Goal: Task Accomplishment & Management: Complete application form

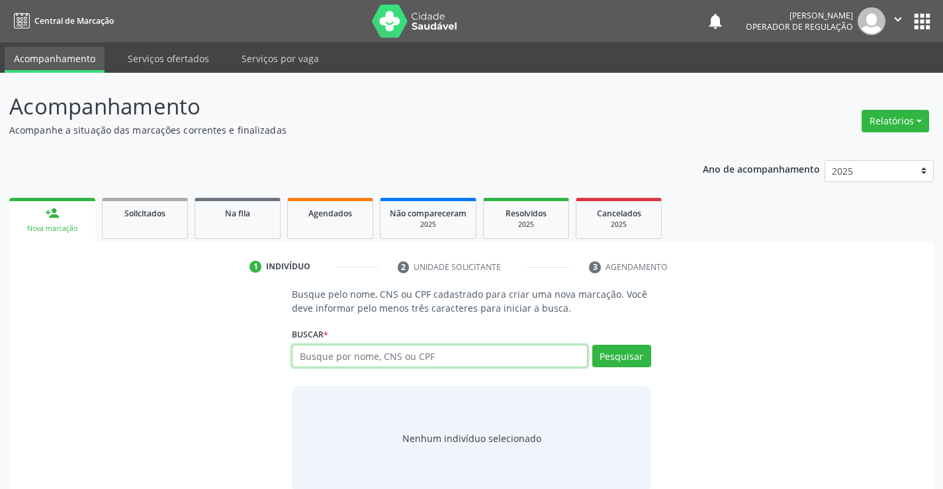
click at [339, 349] on input "text" at bounding box center [439, 356] width 295 height 22
click at [383, 356] on input "text" at bounding box center [439, 356] width 295 height 22
type input "708906703981819"
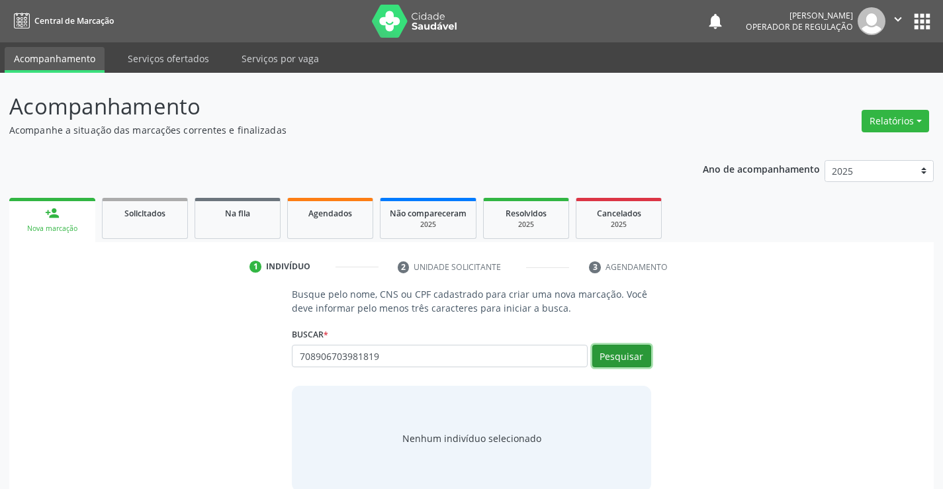
click at [628, 345] on button "Pesquisar" at bounding box center [621, 356] width 59 height 22
type input "708906703981819"
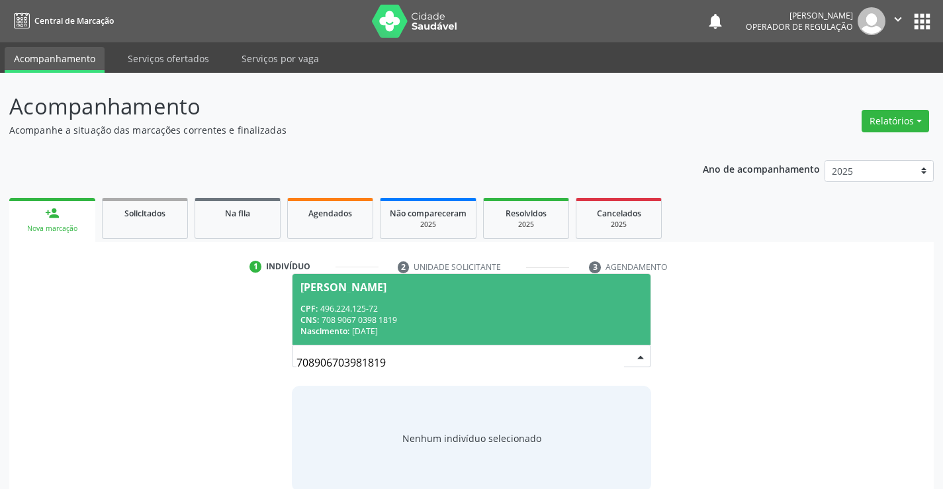
click at [308, 304] on span "CPF:" at bounding box center [308, 308] width 17 height 11
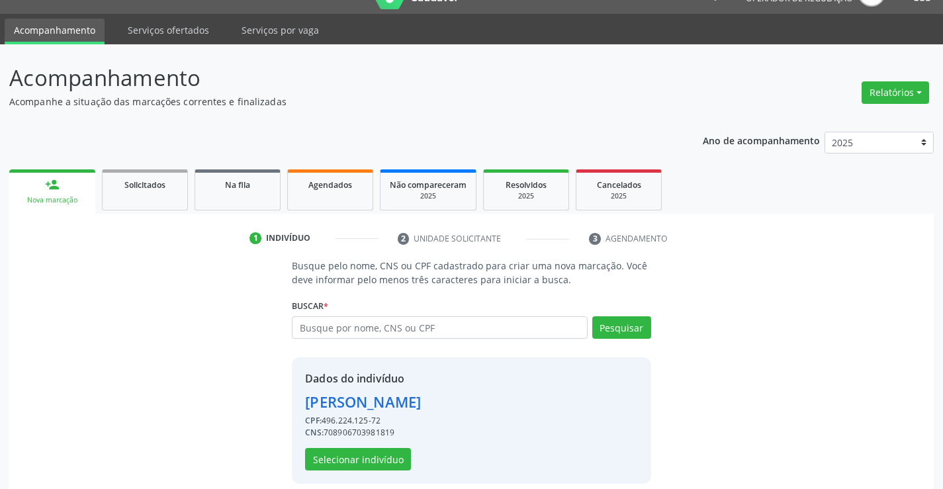
scroll to position [42, 0]
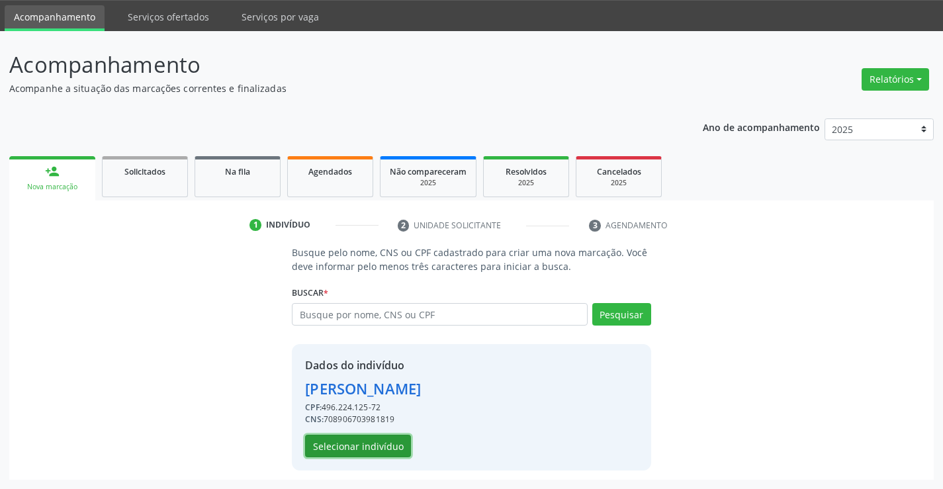
click at [347, 451] on button "Selecionar indivíduo" at bounding box center [358, 446] width 106 height 22
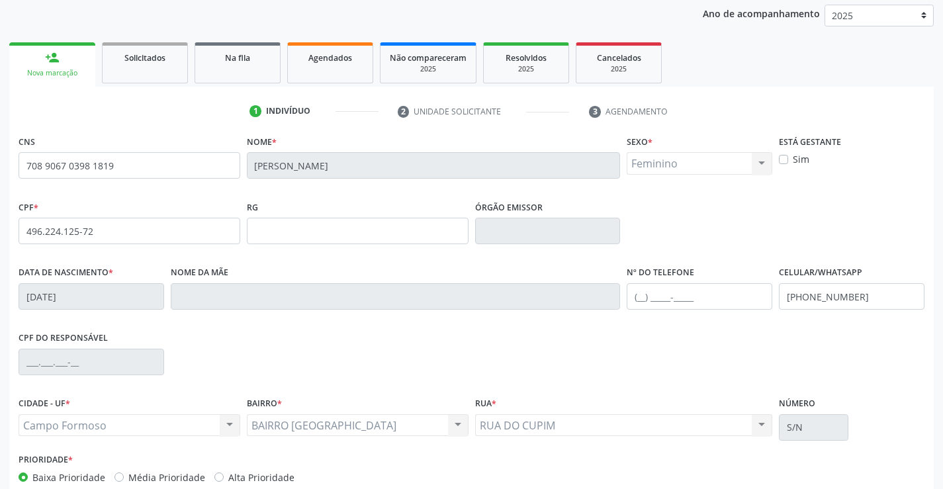
scroll to position [228, 0]
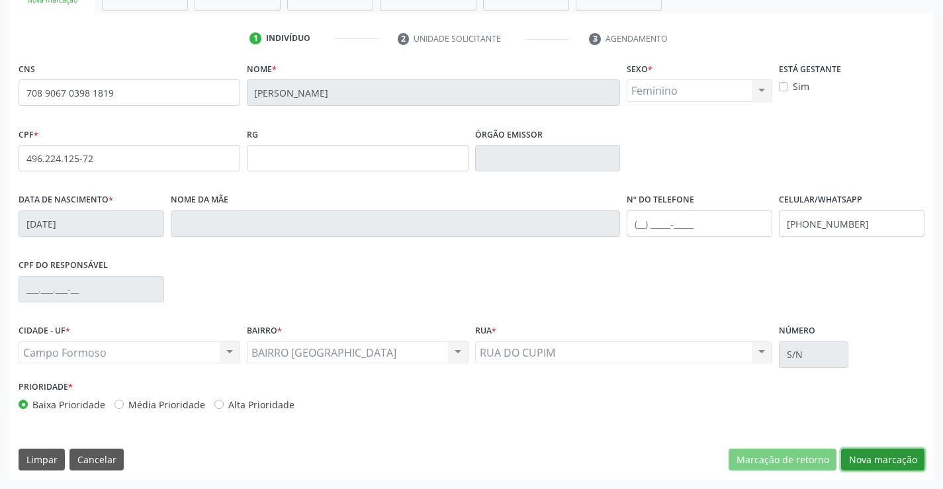
click at [883, 457] on button "Nova marcação" at bounding box center [882, 460] width 83 height 22
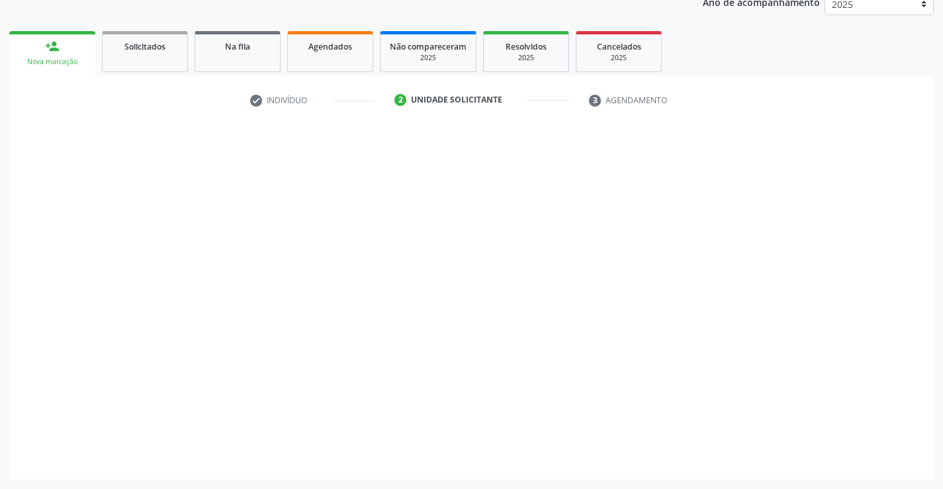
scroll to position [167, 0]
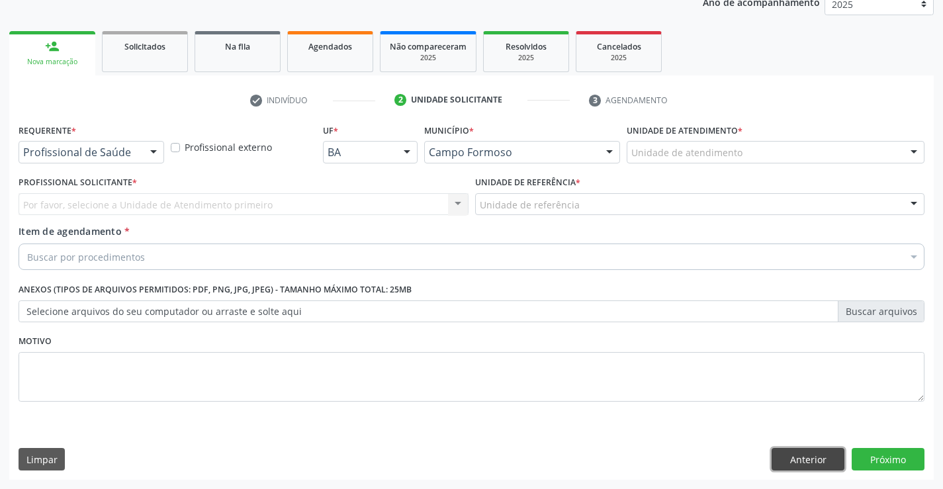
click at [813, 463] on button "Anterior" at bounding box center [807, 459] width 73 height 22
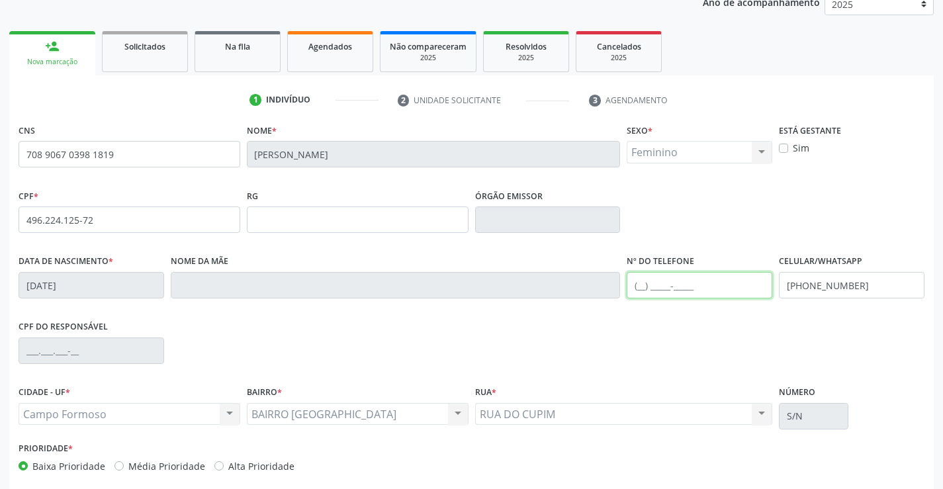
click at [662, 280] on input "text" at bounding box center [699, 285] width 146 height 26
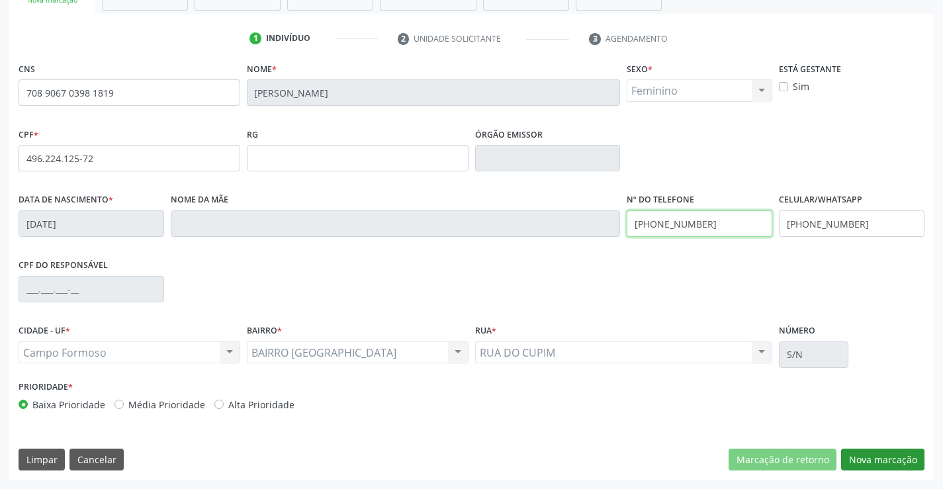
type input "[PHONE_NUMBER]"
click at [877, 454] on button "Nova marcação" at bounding box center [882, 460] width 83 height 22
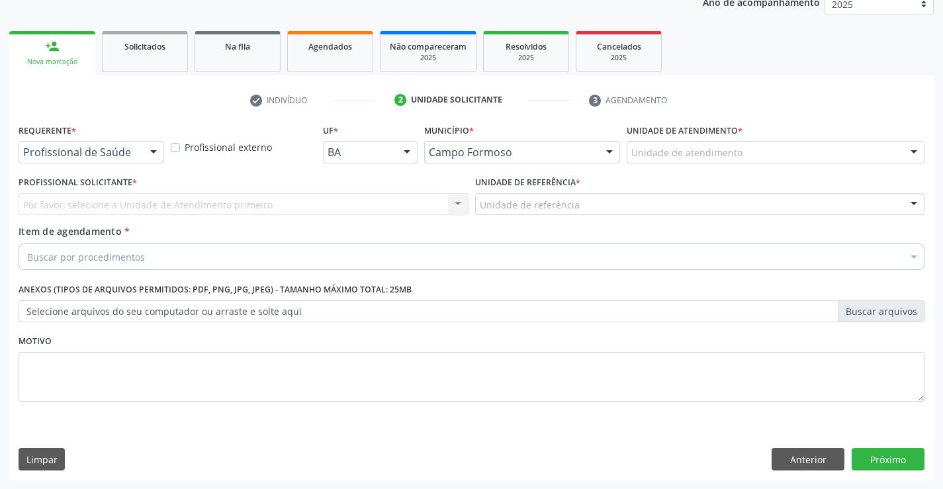
drag, startPoint x: 147, startPoint y: 144, endPoint x: 140, endPoint y: 159, distance: 16.6
click at [147, 144] on div at bounding box center [154, 153] width 20 height 22
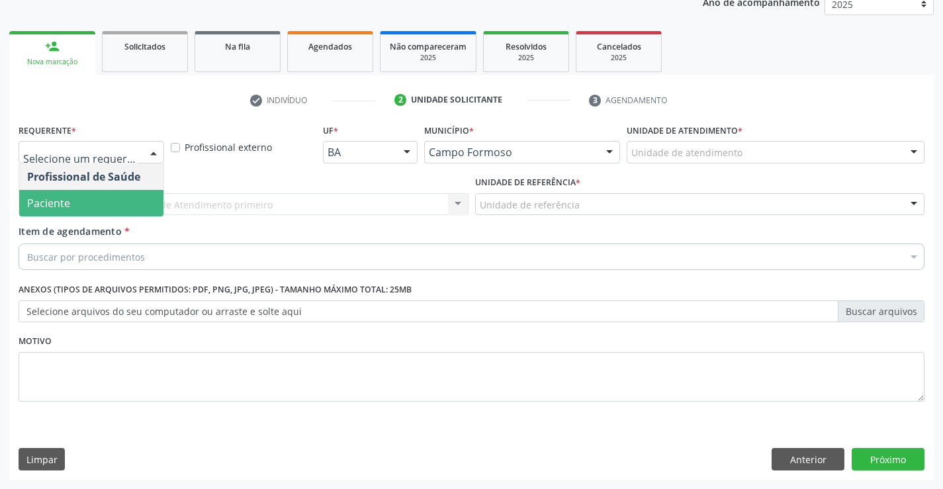
drag, startPoint x: 76, startPoint y: 203, endPoint x: 183, endPoint y: 206, distance: 107.2
click at [80, 204] on span "Paciente" at bounding box center [91, 203] width 144 height 26
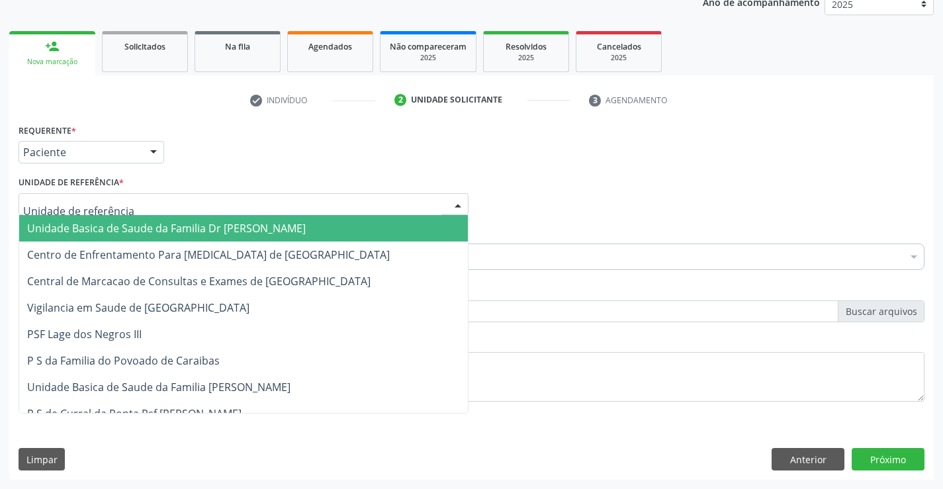
click at [183, 206] on div at bounding box center [244, 204] width 450 height 22
drag, startPoint x: 129, startPoint y: 226, endPoint x: 148, endPoint y: 255, distance: 34.3
click at [129, 227] on span "Unidade Basica de Saude da Familia Dr [PERSON_NAME]" at bounding box center [166, 228] width 279 height 15
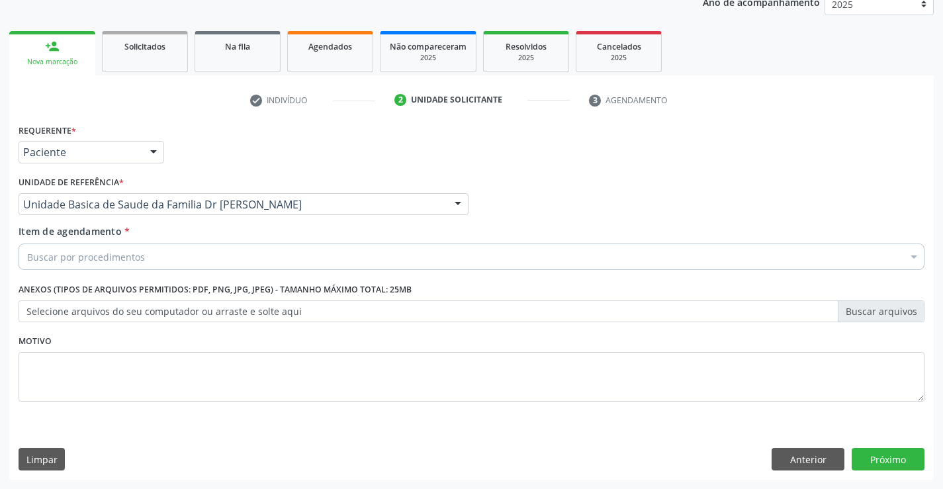
click at [114, 264] on div "Buscar por procedimentos" at bounding box center [472, 256] width 906 height 26
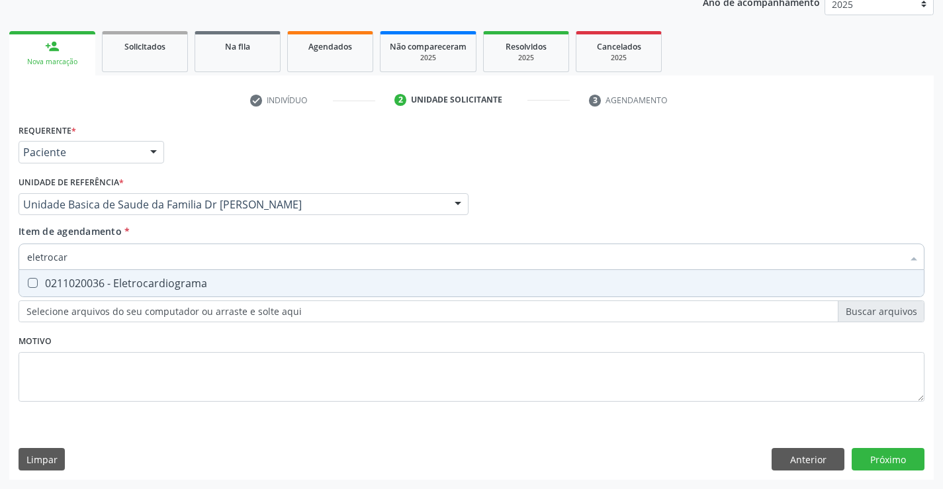
type input "eletrocard"
click at [159, 287] on div "0211020036 - Eletrocardiograma" at bounding box center [471, 283] width 888 height 11
checkbox Eletrocardiograma "true"
click at [134, 364] on div "Requerente * Paciente Profissional de Saúde Paciente Nenhum resultado encontrad…" at bounding box center [472, 270] width 906 height 300
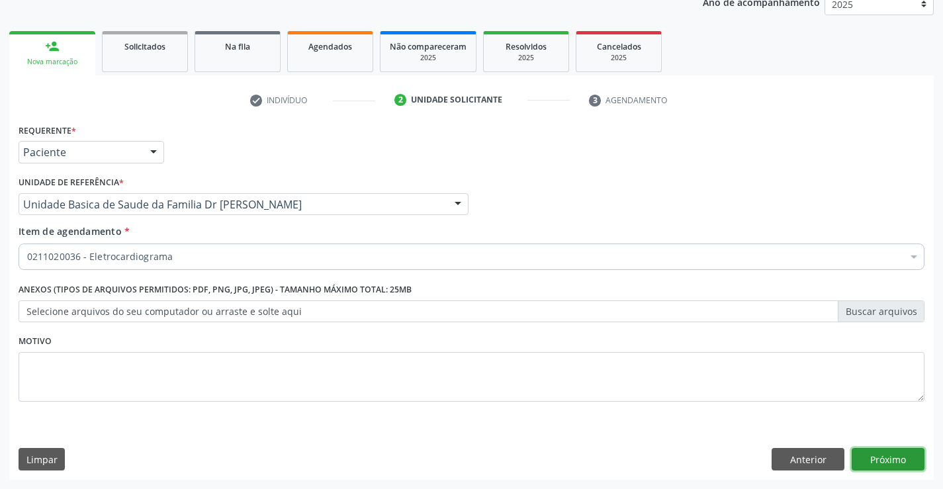
click at [886, 461] on button "Próximo" at bounding box center [887, 459] width 73 height 22
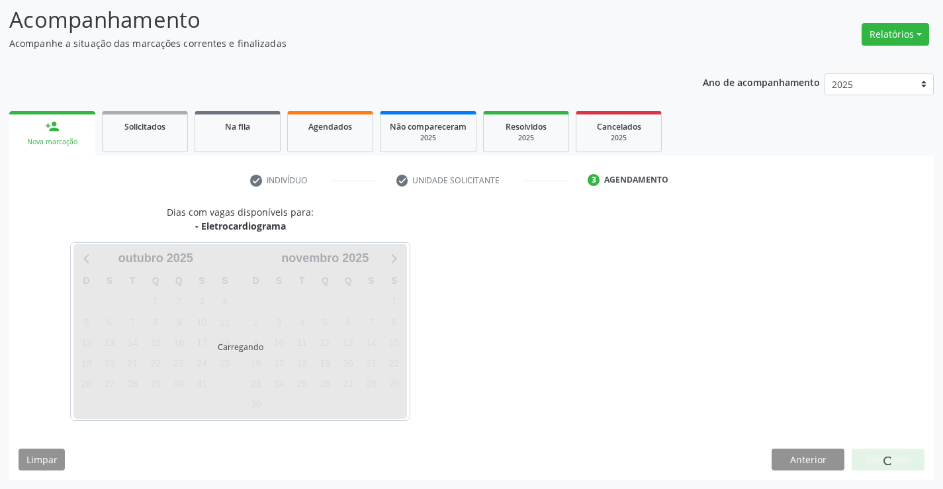
scroll to position [126, 0]
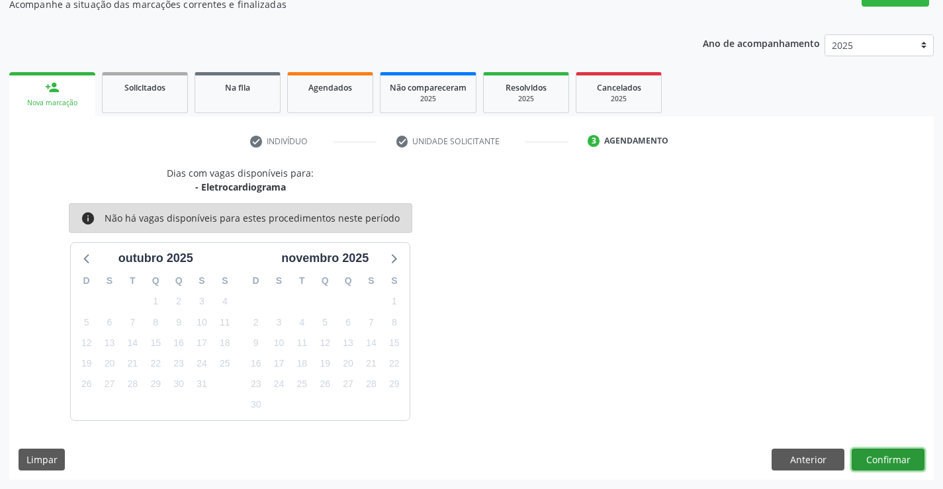
click at [900, 452] on button "Confirmar" at bounding box center [887, 460] width 73 height 22
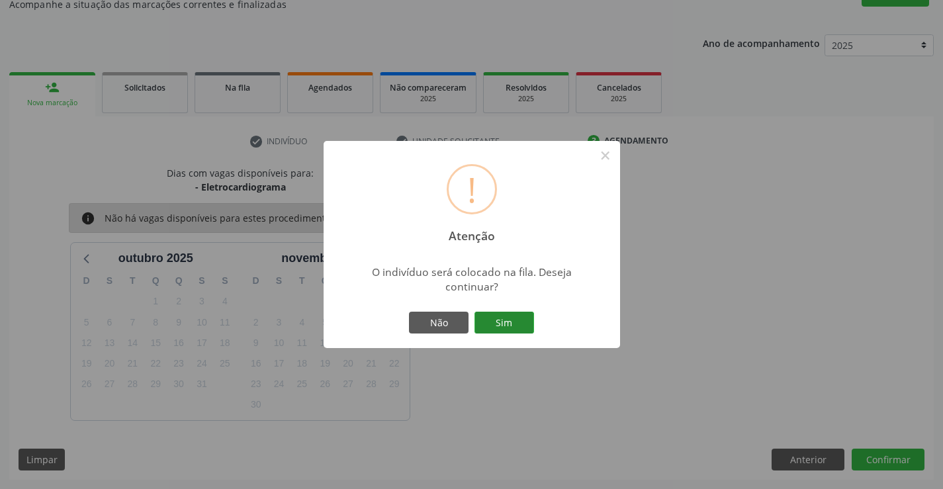
click at [520, 317] on button "Sim" at bounding box center [504, 323] width 60 height 22
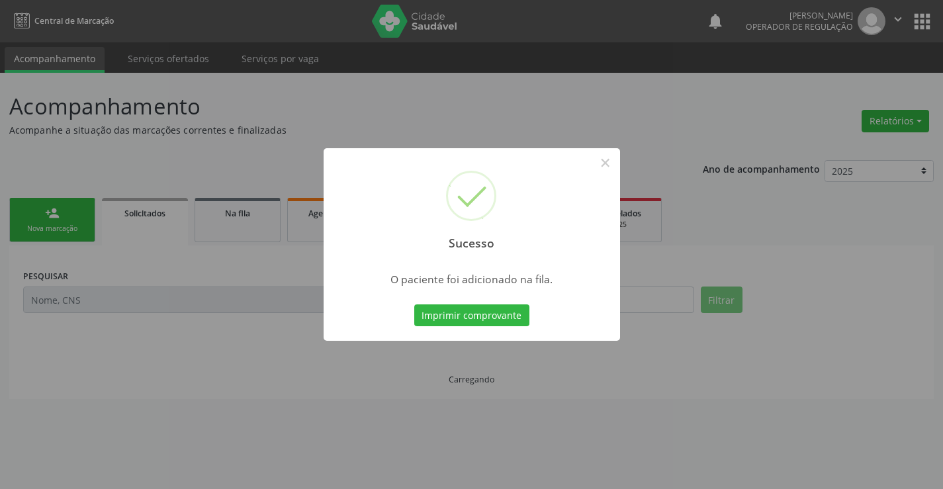
scroll to position [0, 0]
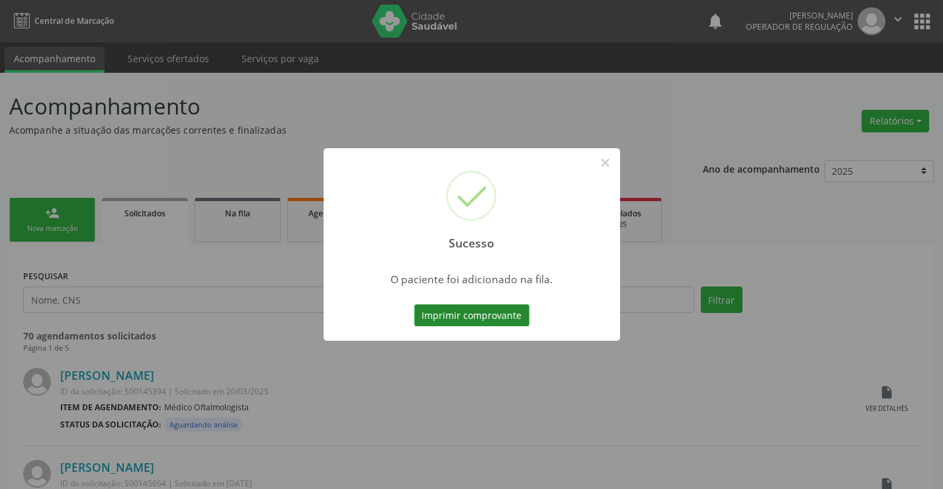
click at [478, 313] on button "Imprimir comprovante" at bounding box center [471, 315] width 115 height 22
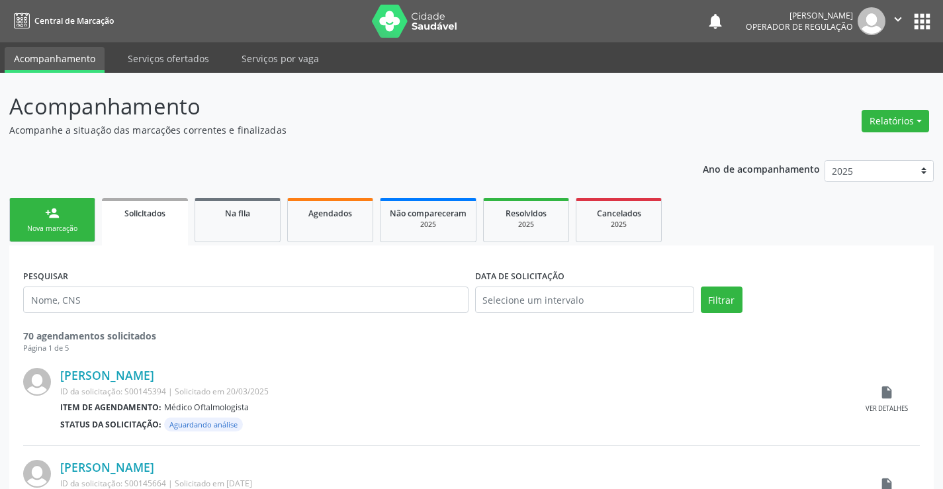
click at [42, 199] on link "person_add Nova marcação" at bounding box center [52, 220] width 86 height 44
click at [50, 223] on link "person_add Nova marcação" at bounding box center [52, 220] width 86 height 44
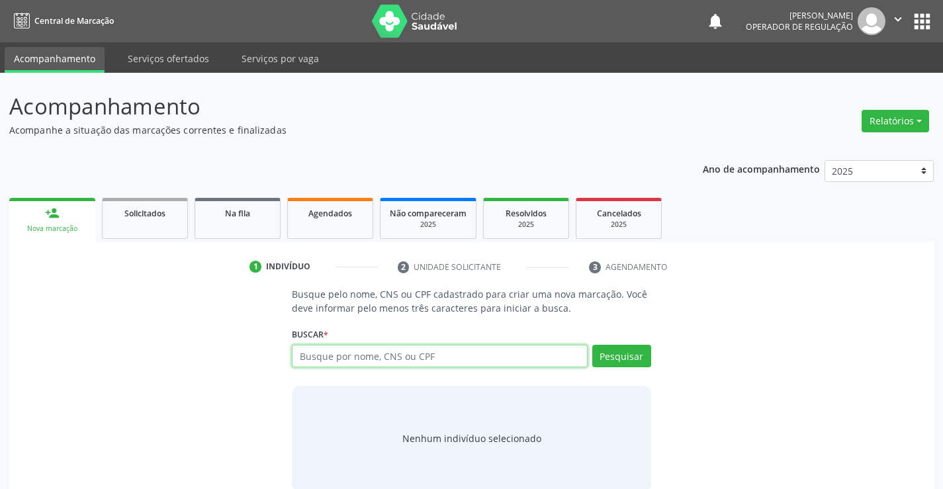
click at [382, 353] on input "text" at bounding box center [439, 356] width 295 height 22
type input "7"
type input "700000005069801"
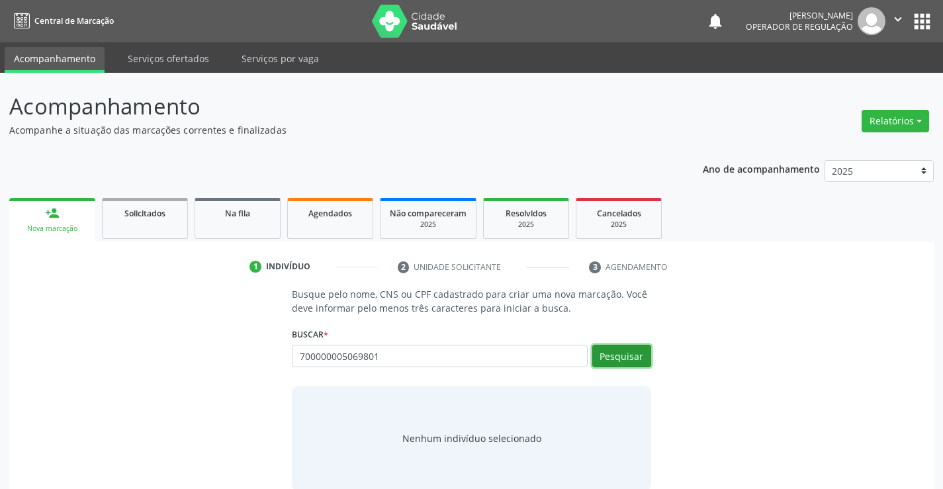
click at [630, 361] on button "Pesquisar" at bounding box center [621, 356] width 59 height 22
type input "700000005069801"
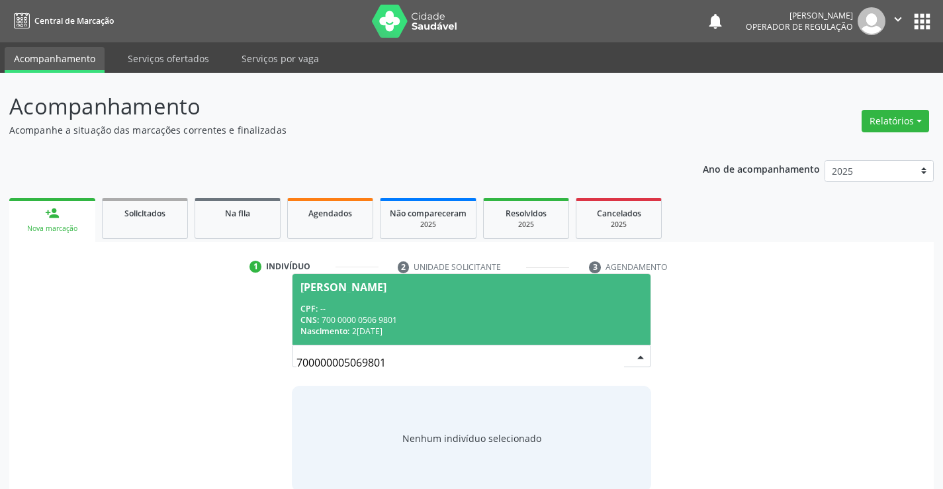
click at [312, 288] on div "[PERSON_NAME]" at bounding box center [343, 287] width 86 height 11
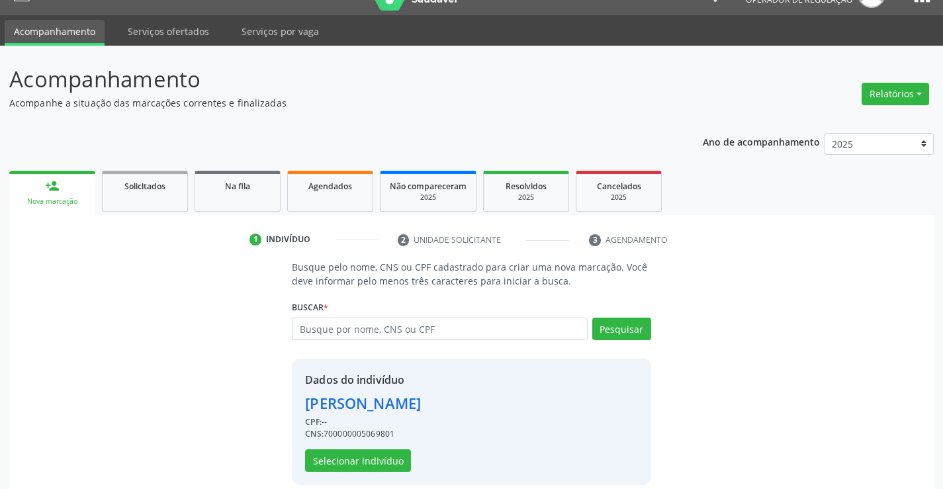
scroll to position [42, 0]
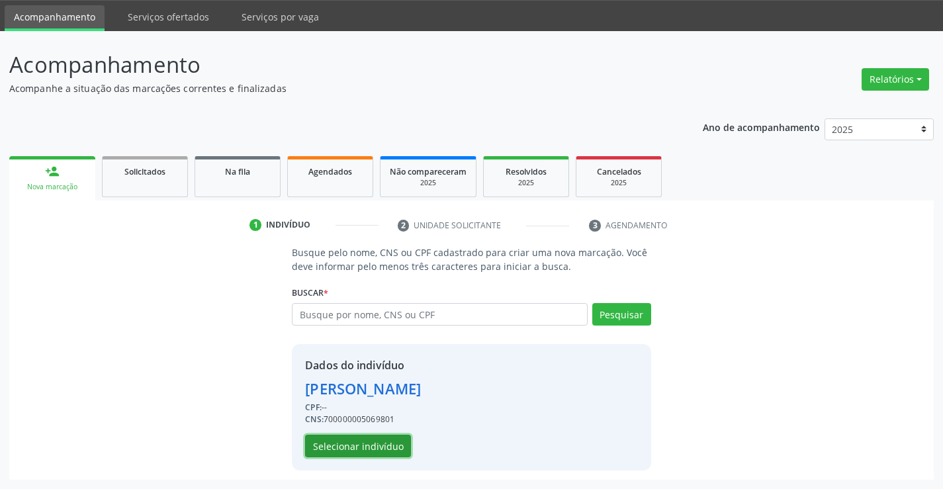
click at [334, 445] on button "Selecionar indivíduo" at bounding box center [358, 446] width 106 height 22
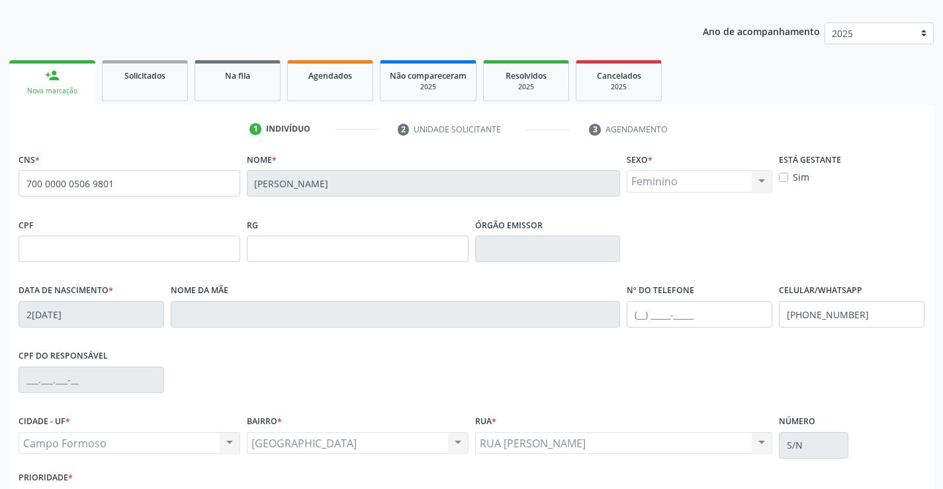
scroll to position [228, 0]
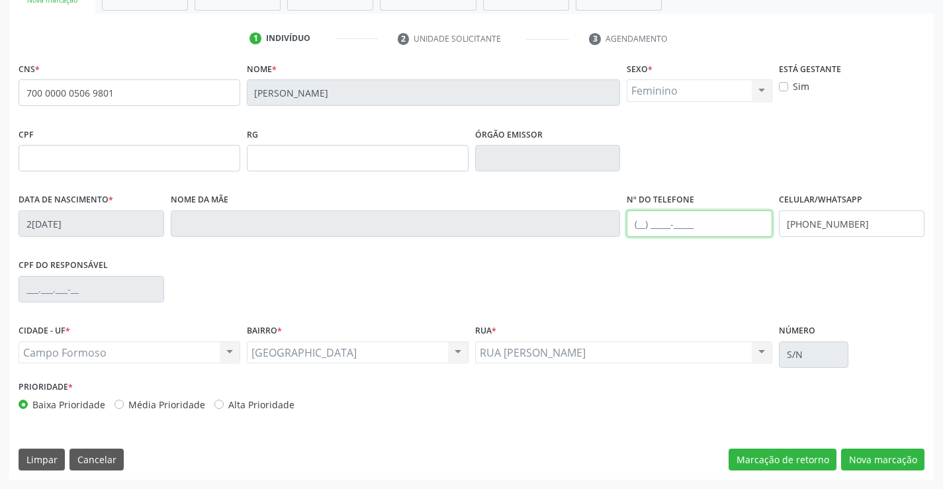
drag, startPoint x: 667, startPoint y: 223, endPoint x: 705, endPoint y: 212, distance: 39.2
click at [667, 222] on input "text" at bounding box center [699, 223] width 146 height 26
type input "("
drag, startPoint x: 886, startPoint y: 470, endPoint x: 879, endPoint y: 453, distance: 17.8
click at [886, 468] on button "Nova marcação" at bounding box center [882, 460] width 83 height 22
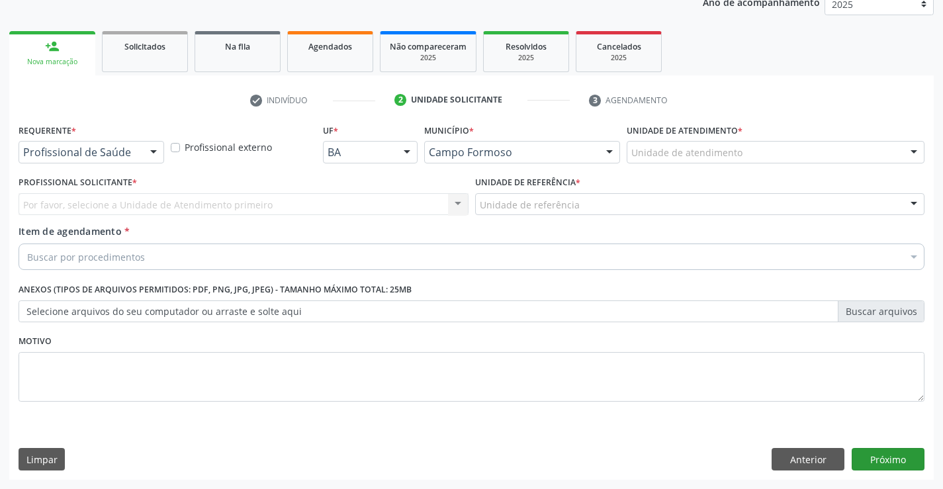
scroll to position [167, 0]
click at [879, 453] on button "Próximo" at bounding box center [887, 459] width 73 height 22
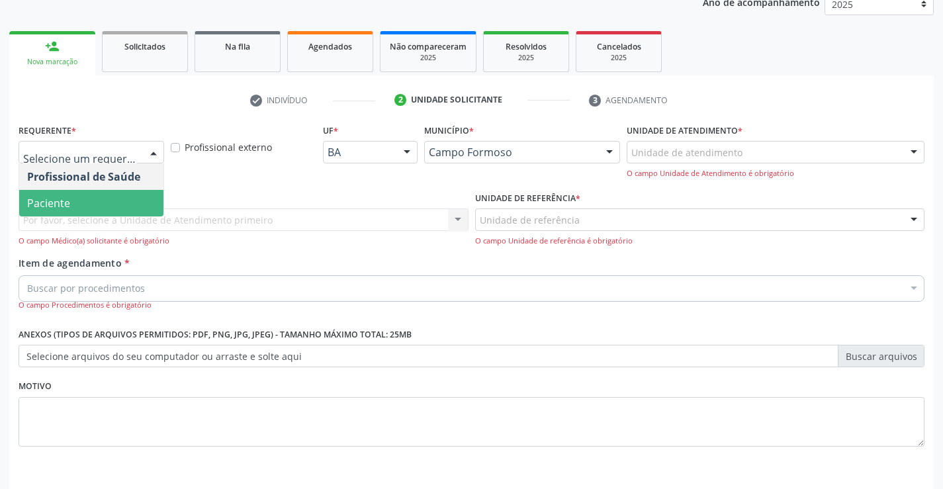
drag, startPoint x: 79, startPoint y: 204, endPoint x: 233, endPoint y: 197, distance: 154.3
click at [81, 204] on span "Paciente" at bounding box center [91, 203] width 144 height 26
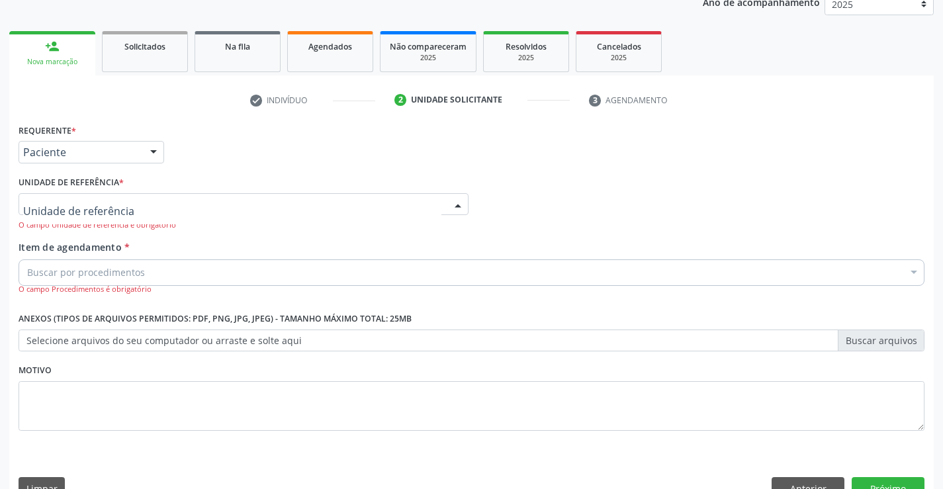
click at [233, 197] on div at bounding box center [244, 204] width 450 height 22
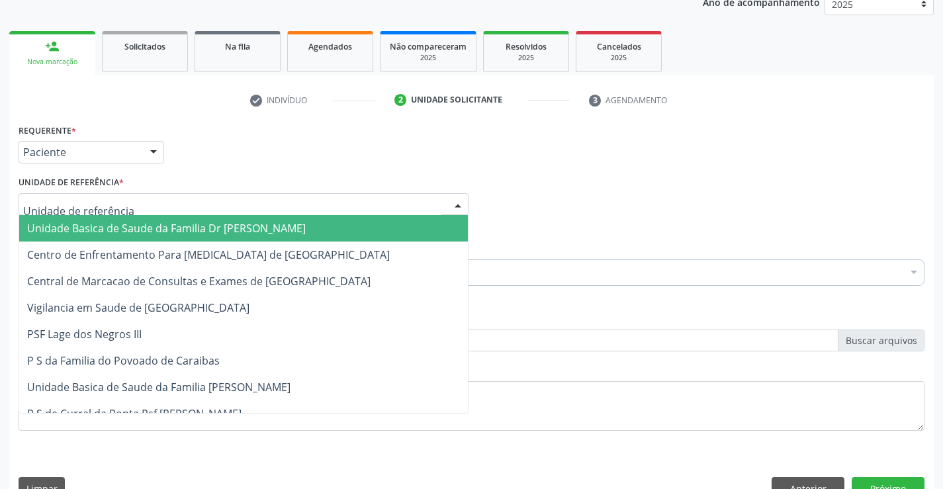
click at [233, 212] on input "text" at bounding box center [232, 211] width 418 height 26
click at [221, 233] on span "Unidade Basica de Saude da Familia Dr [PERSON_NAME]" at bounding box center [166, 228] width 279 height 15
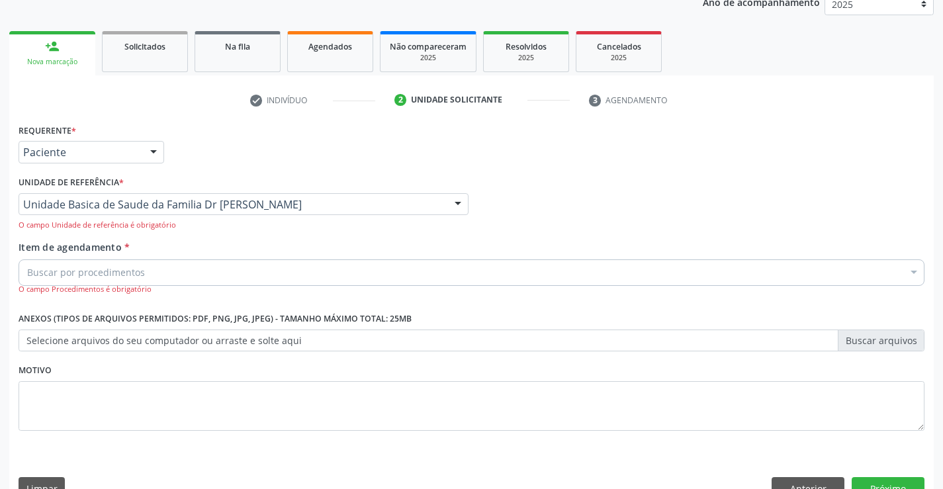
click at [144, 273] on div "Buscar por procedimentos" at bounding box center [472, 272] width 906 height 26
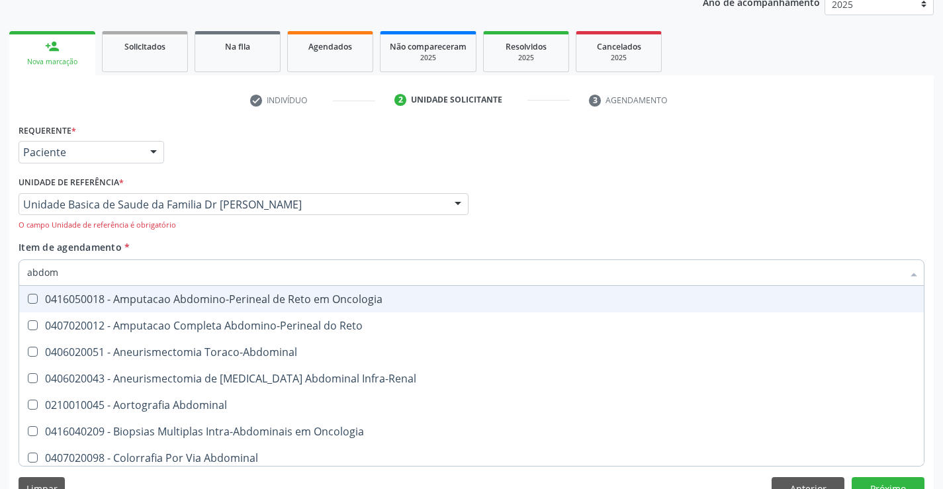
type input "abdome"
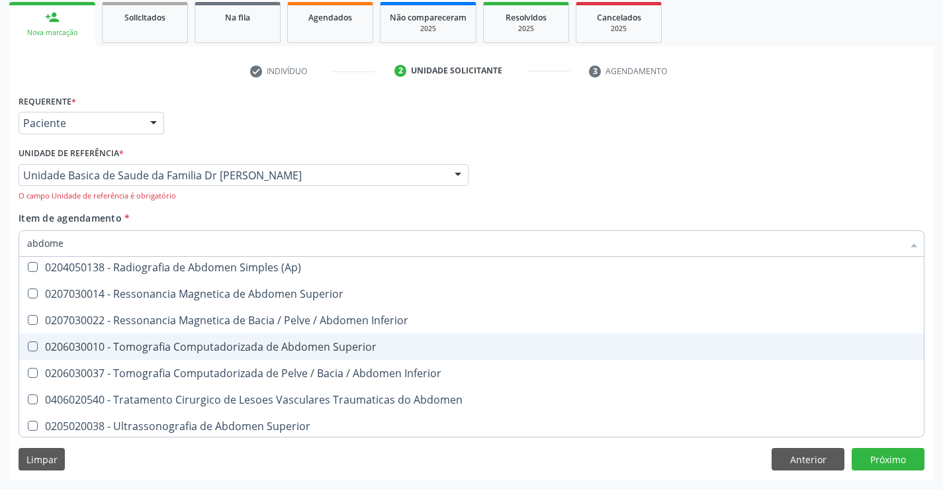
scroll to position [84, 0]
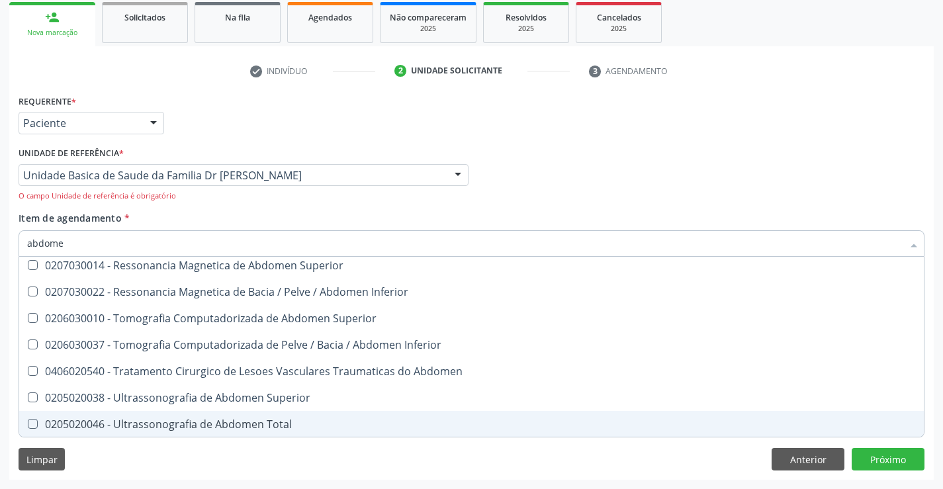
click at [226, 425] on div "0205020046 - Ultrassonografia de Abdomen Total" at bounding box center [471, 424] width 888 height 11
checkbox Total "true"
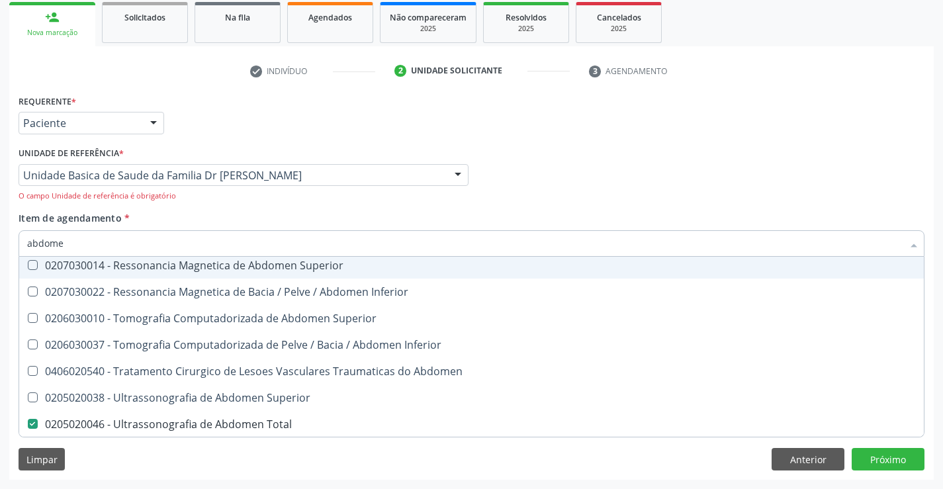
click at [557, 211] on div "Item de agendamento * [PERSON_NAME] seleção 0204050111 - Radiografia de Abdomen…" at bounding box center [472, 238] width 906 height 55
checkbox Incidencias\) "true"
checkbox Total "false"
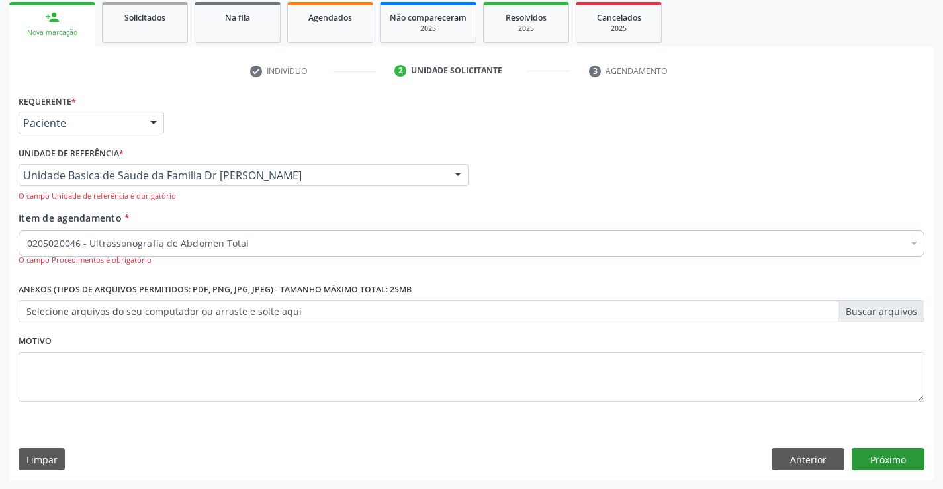
scroll to position [0, 0]
click at [864, 457] on button "Próximo" at bounding box center [887, 459] width 73 height 22
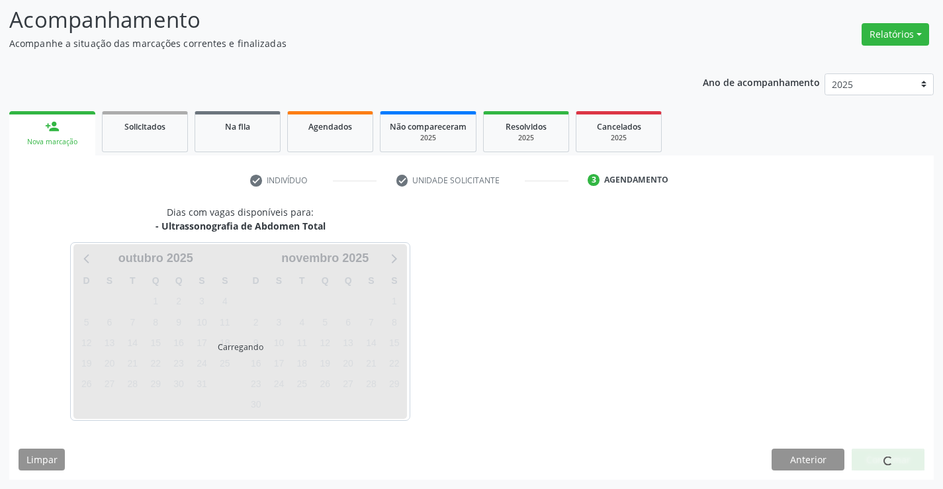
scroll to position [87, 0]
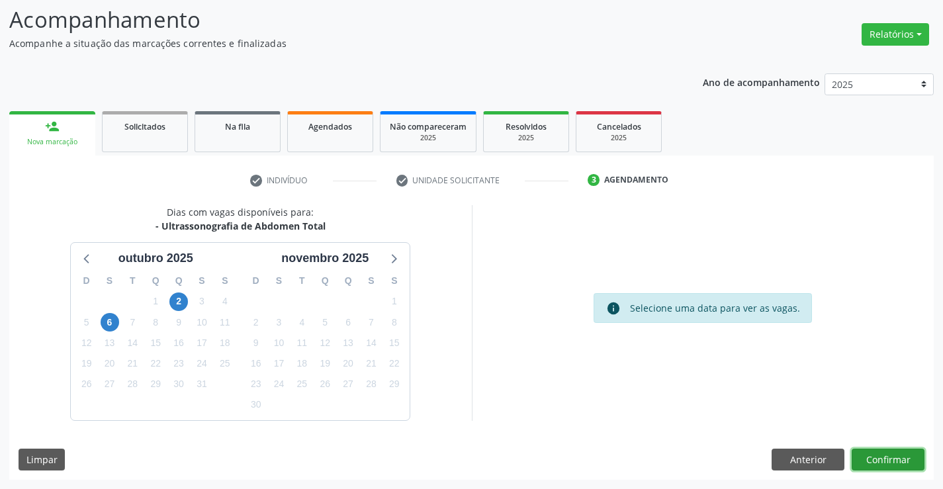
click at [898, 454] on button "Confirmar" at bounding box center [887, 460] width 73 height 22
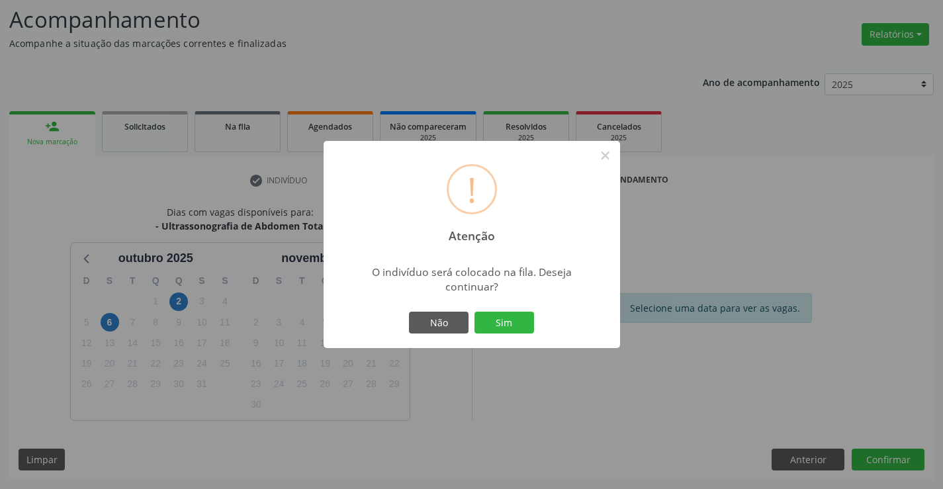
drag, startPoint x: 497, startPoint y: 318, endPoint x: 572, endPoint y: 299, distance: 77.2
click at [497, 319] on button "Sim" at bounding box center [504, 323] width 60 height 22
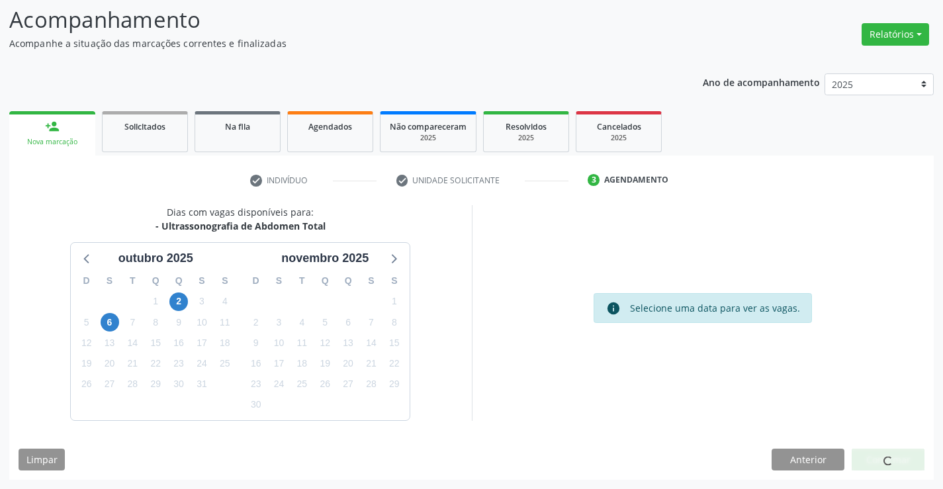
scroll to position [0, 0]
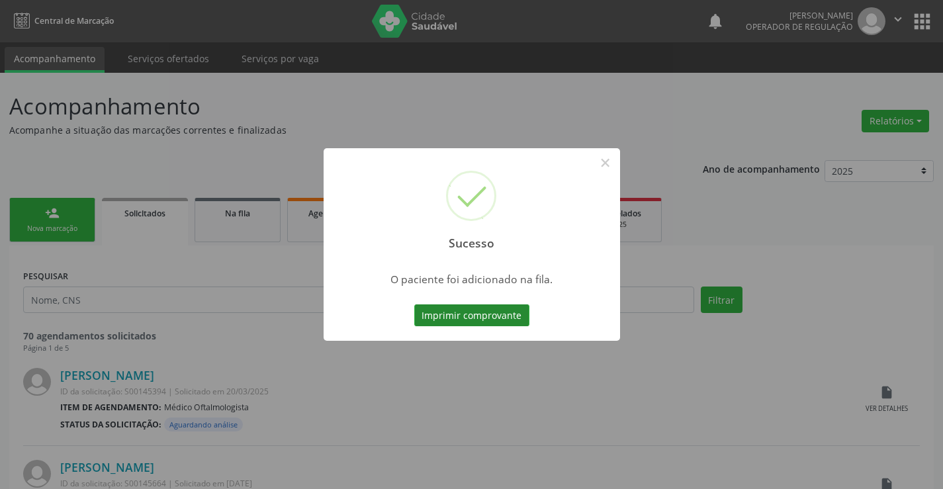
click at [461, 320] on button "Imprimir comprovante" at bounding box center [471, 315] width 115 height 22
